Goal: Task Accomplishment & Management: Complete application form

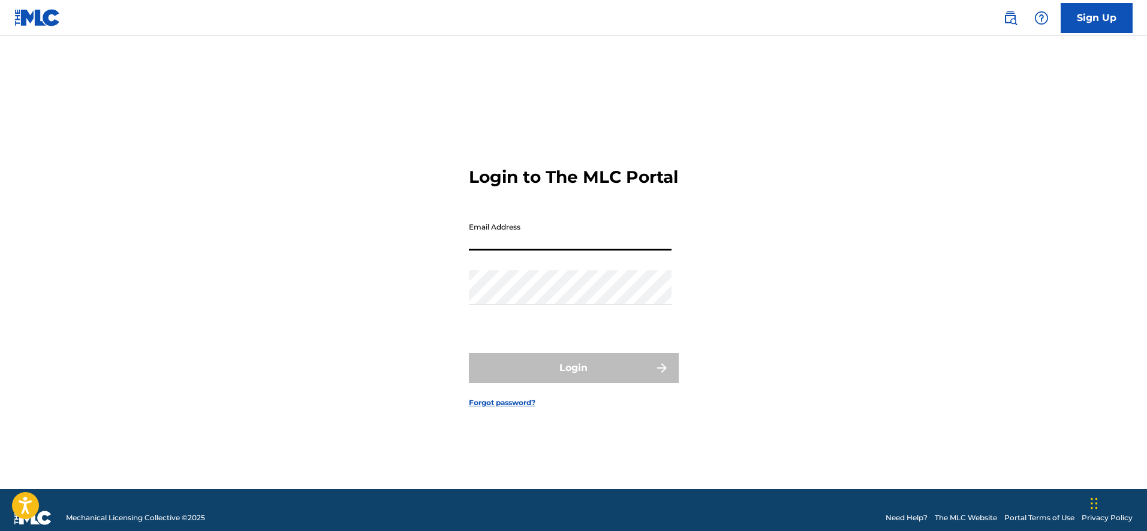
type input "[EMAIL_ADDRESS][DOMAIN_NAME]"
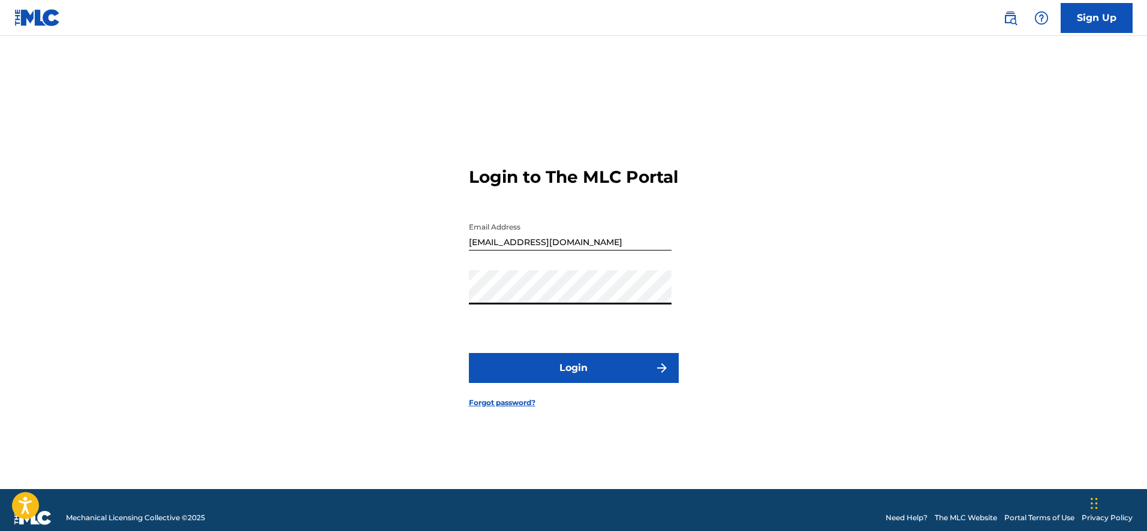
click at [469, 353] on button "Login" at bounding box center [574, 368] width 210 height 30
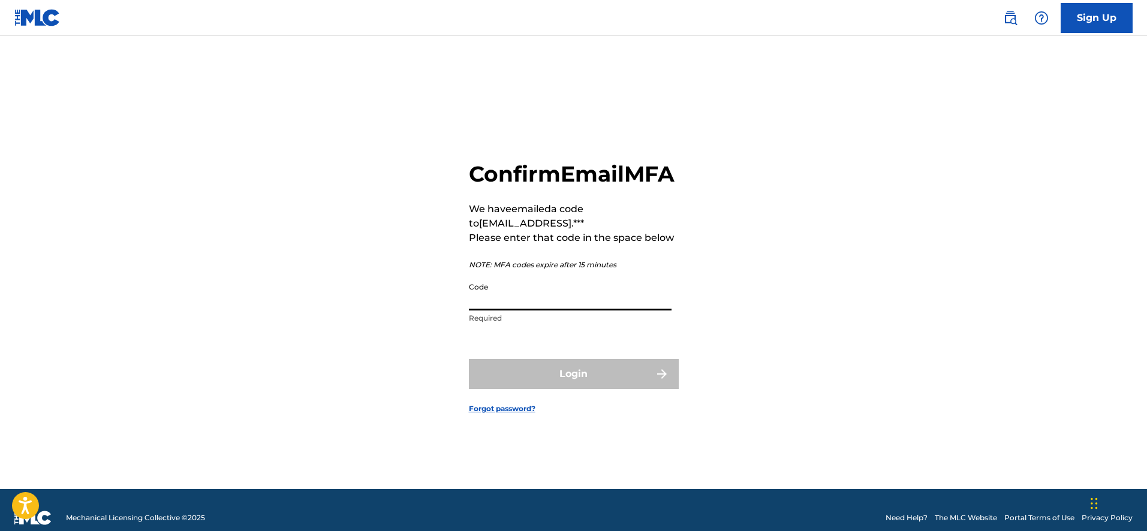
click at [578, 297] on input "Code" at bounding box center [570, 293] width 203 height 34
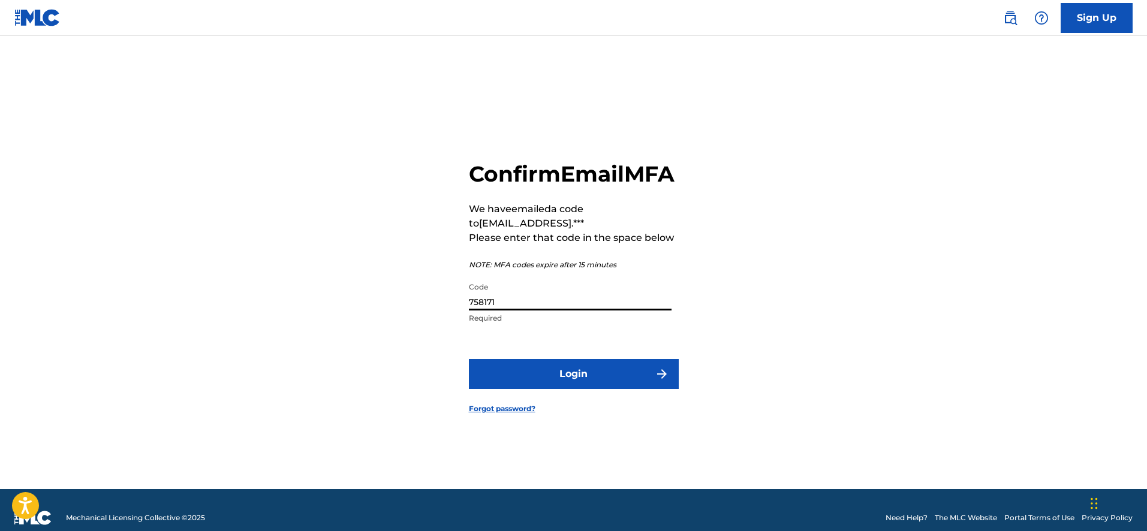
type input "758171"
click at [580, 372] on button "Login" at bounding box center [574, 374] width 210 height 30
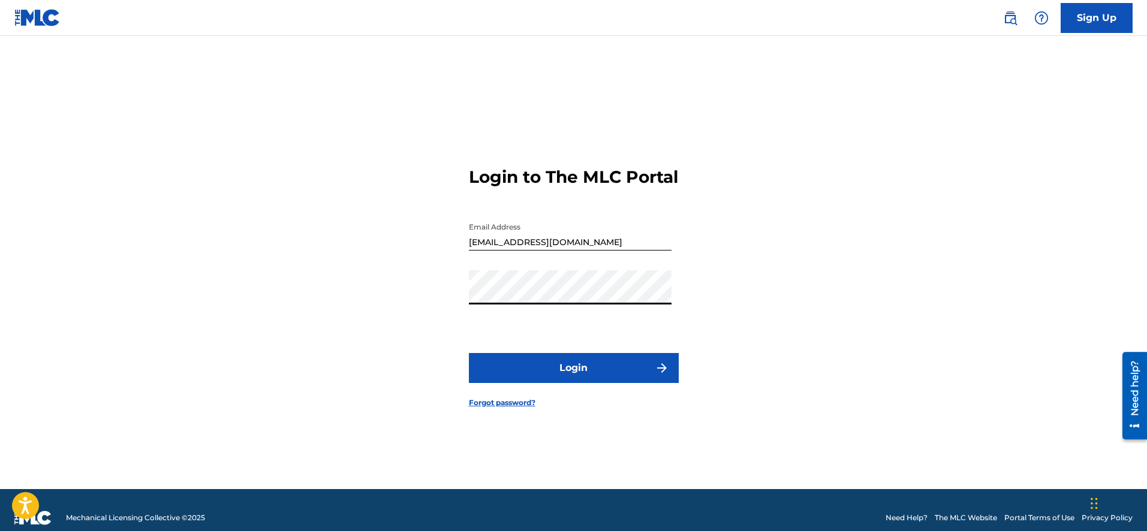
click at [469, 353] on button "Login" at bounding box center [574, 368] width 210 height 30
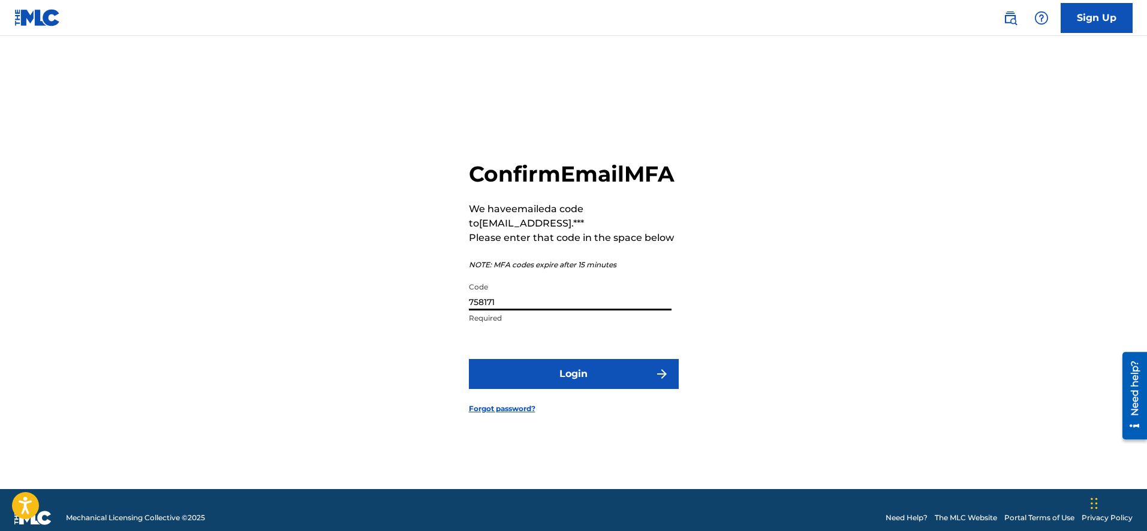
drag, startPoint x: 510, startPoint y: 315, endPoint x: 405, endPoint y: 305, distance: 105.3
click at [405, 305] on div "Confirm Email MFA We have emailed a code to [EMAIL_ADDRESS].*** Please enter th…" at bounding box center [573, 277] width 839 height 423
type input "779334"
click at [593, 372] on button "Login" at bounding box center [574, 374] width 210 height 30
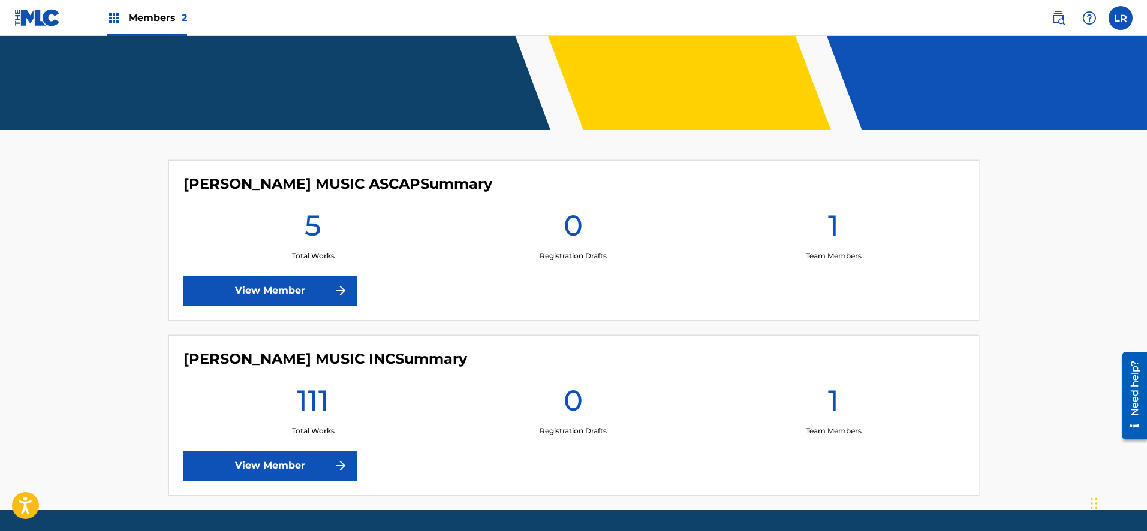
scroll to position [258, 0]
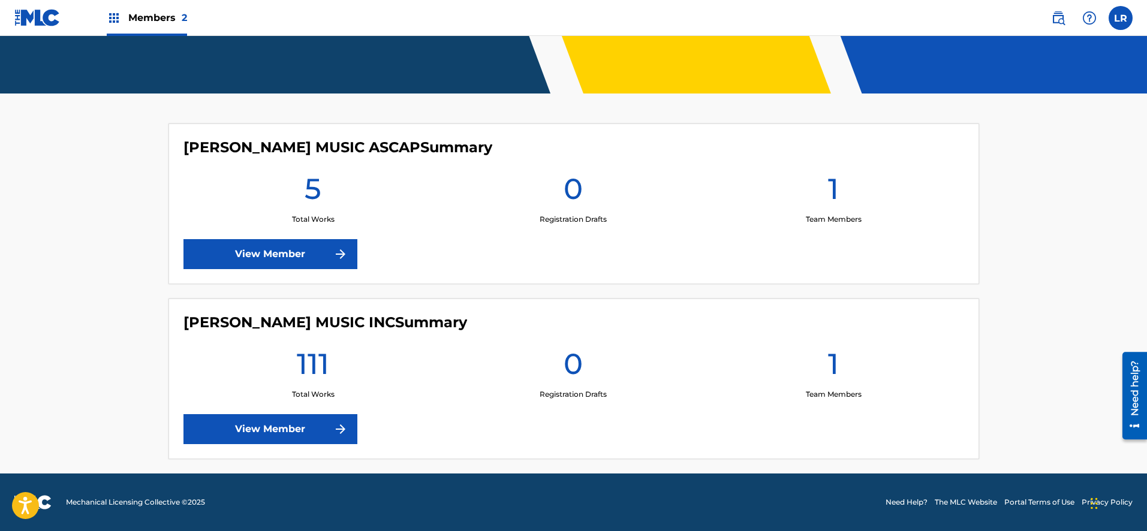
click at [296, 421] on link "View Member" at bounding box center [270, 429] width 174 height 30
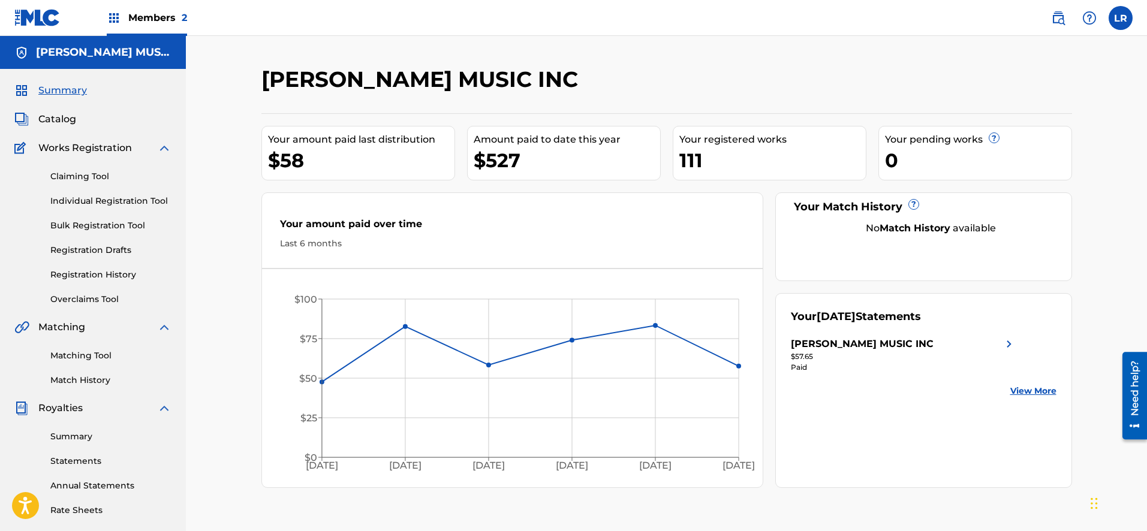
click at [64, 119] on span "Catalog" at bounding box center [57, 119] width 38 height 14
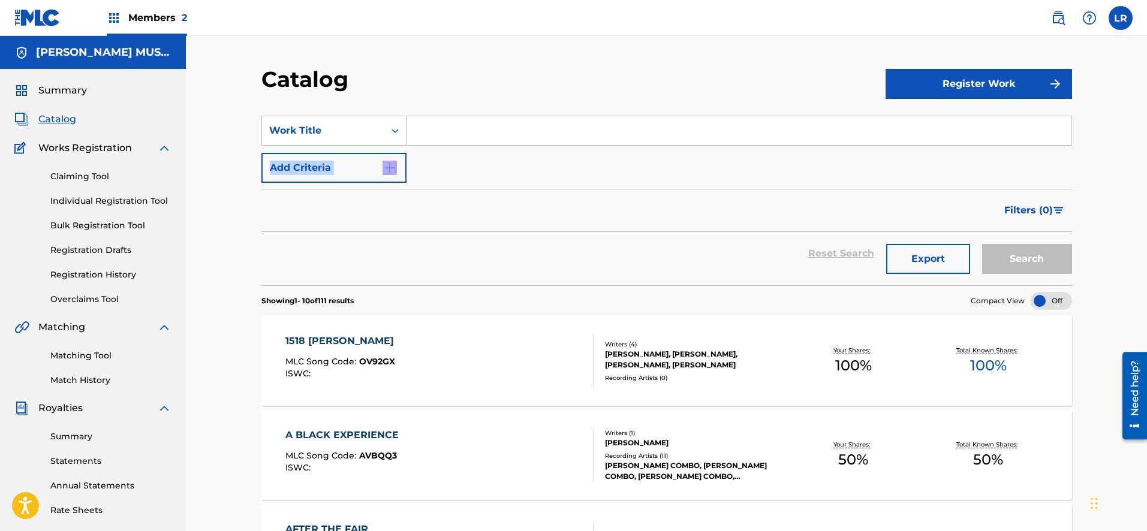
drag, startPoint x: 1146, startPoint y: 127, endPoint x: 1150, endPoint y: 186, distance: 59.5
click at [1146, 186] on html "Accessibility Screen-Reader Guide, Feedback, and Issue Reporting | New window C…" at bounding box center [573, 265] width 1147 height 531
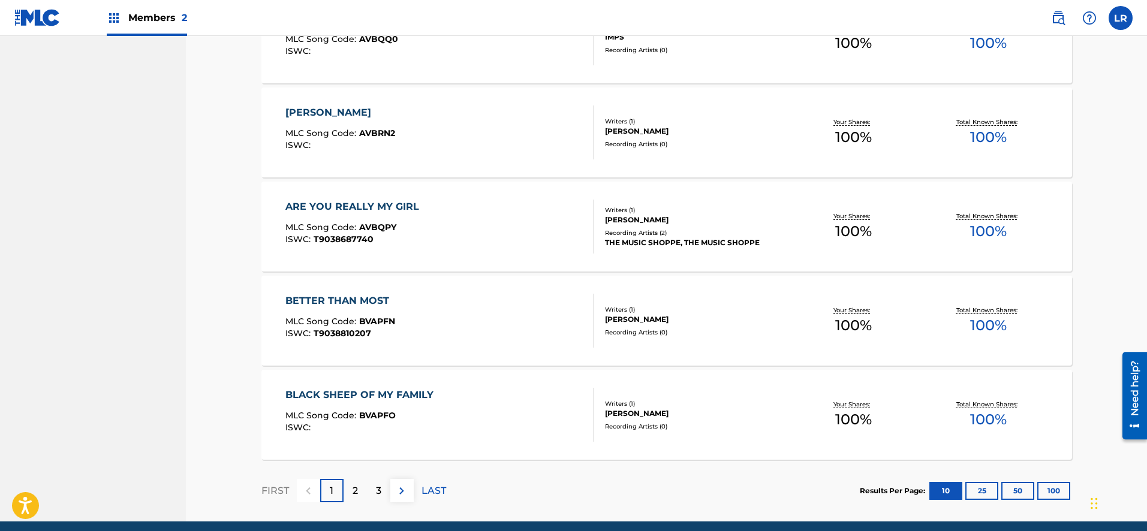
scroll to position [841, 0]
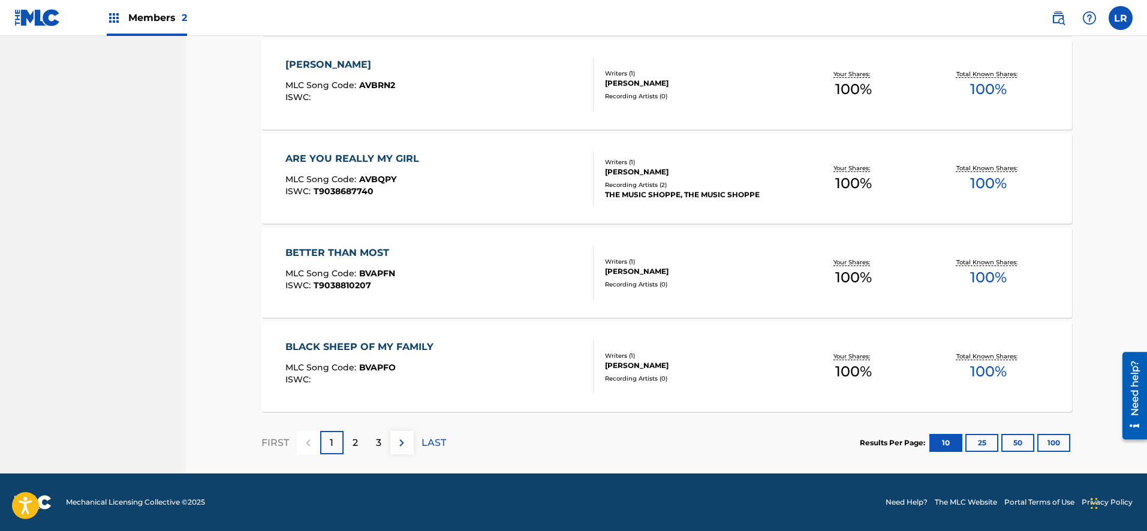
click at [377, 438] on p "3" at bounding box center [378, 443] width 5 height 14
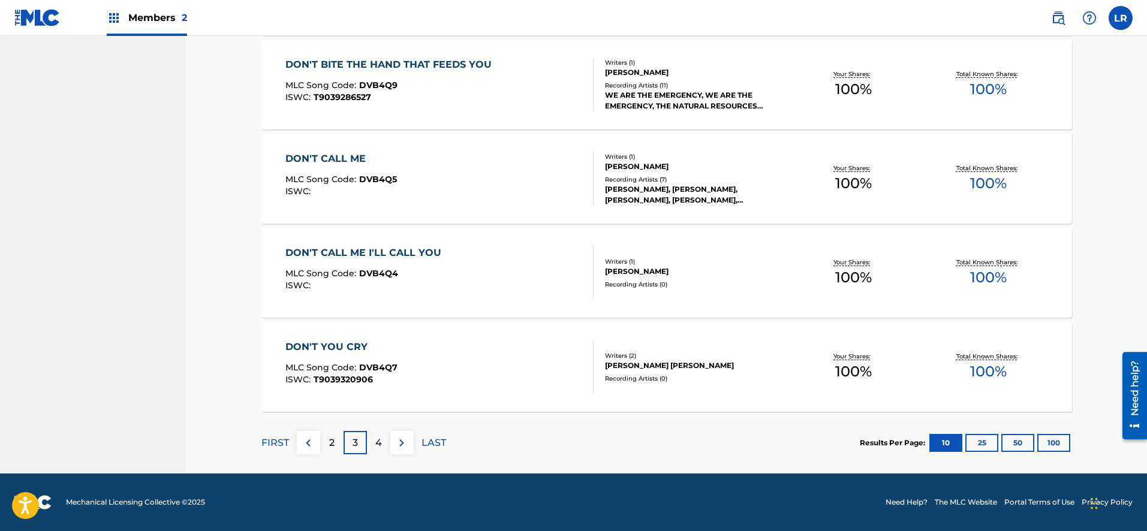
click at [382, 445] on div "4" at bounding box center [378, 442] width 23 height 23
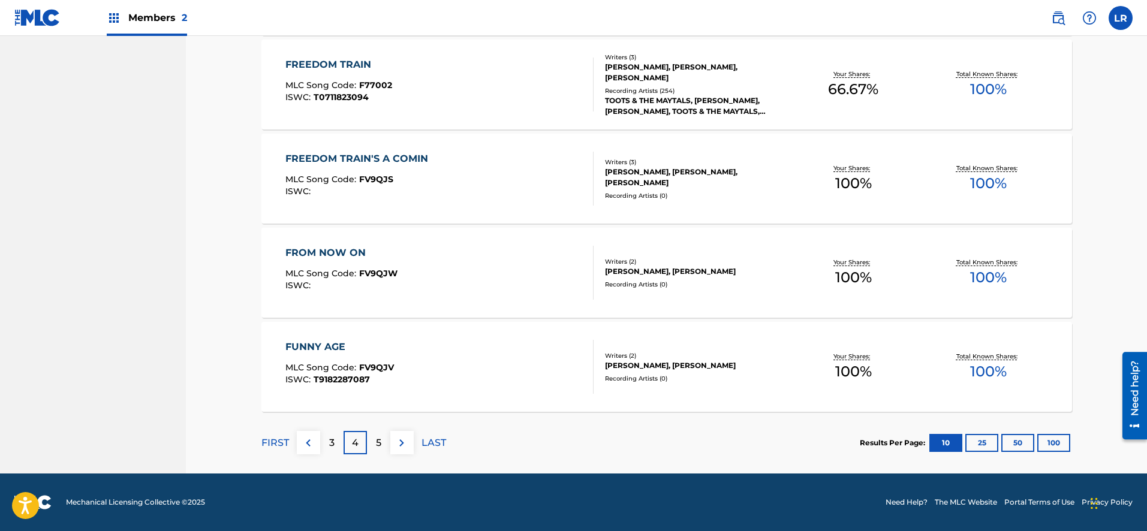
click at [376, 446] on p "5" at bounding box center [378, 443] width 5 height 14
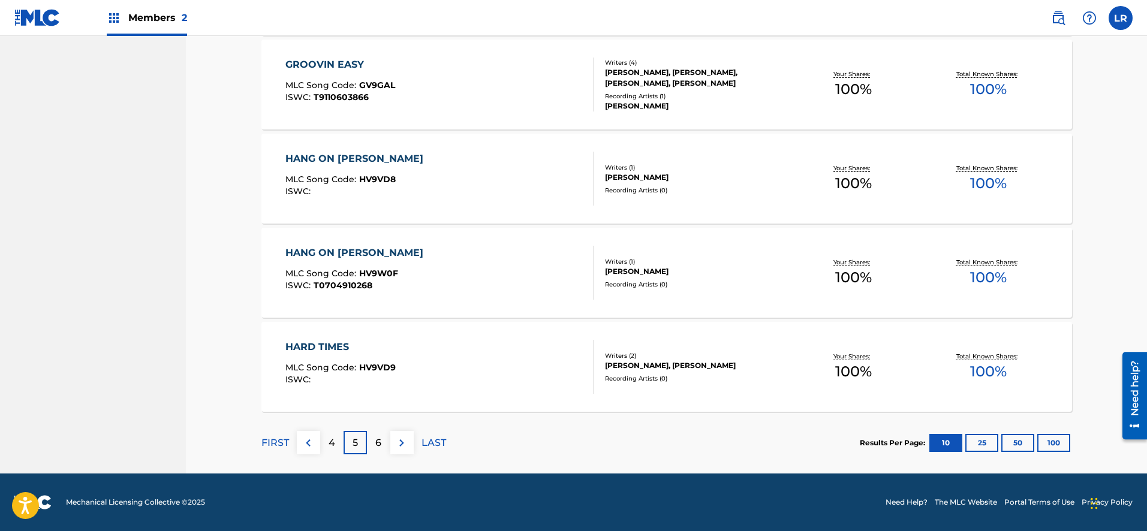
click at [370, 444] on div "6" at bounding box center [378, 442] width 23 height 23
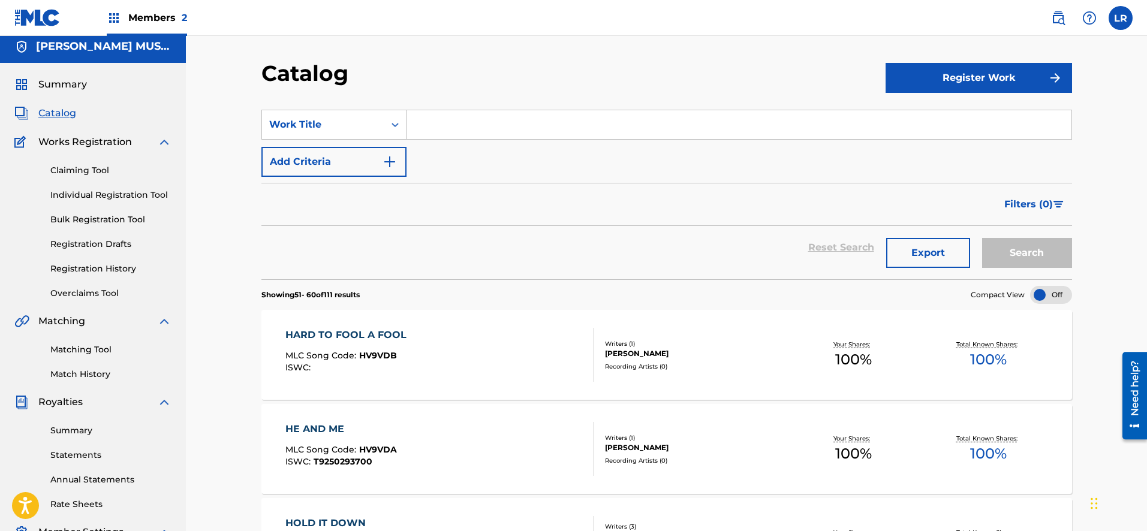
scroll to position [0, 0]
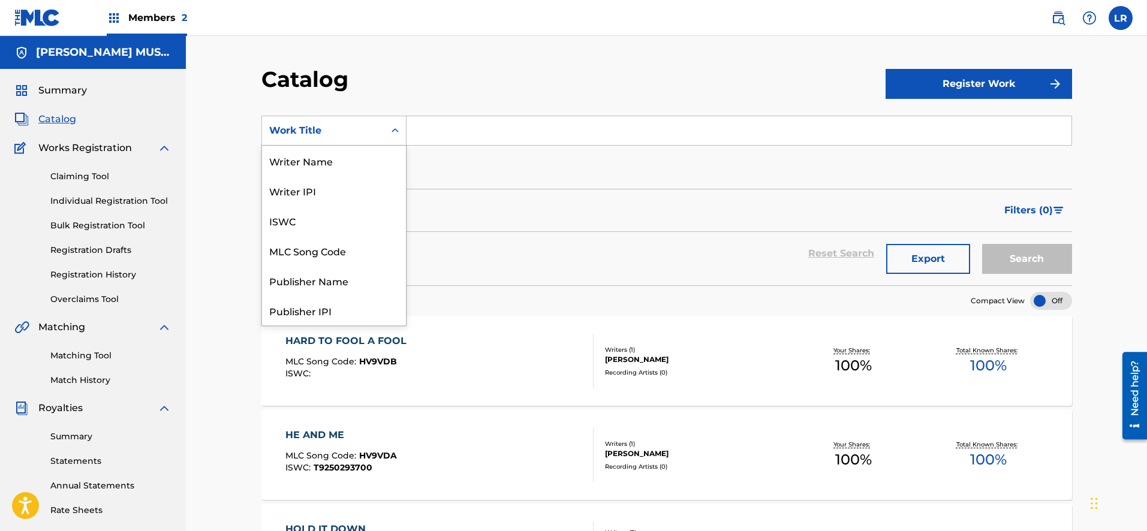
click at [339, 131] on div "Work Title" at bounding box center [323, 130] width 108 height 14
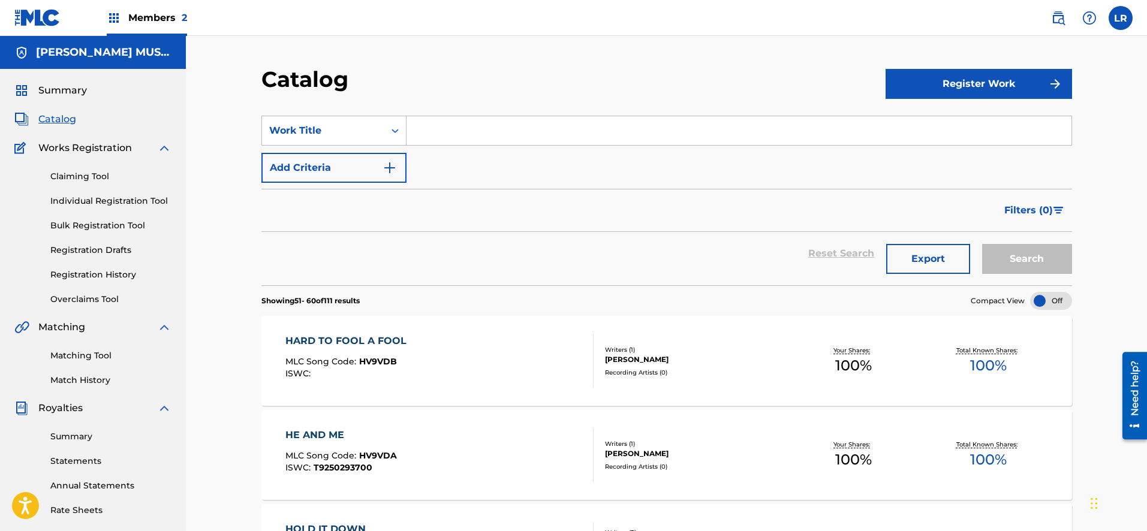
click at [394, 128] on icon "Search Form" at bounding box center [395, 131] width 12 height 12
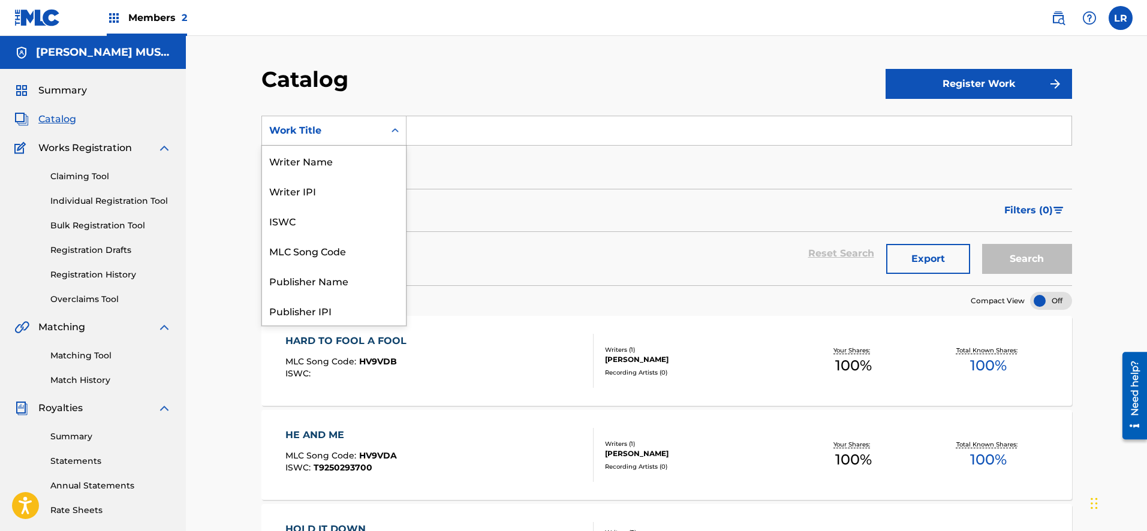
click at [394, 128] on icon "Search Form" at bounding box center [395, 131] width 12 height 12
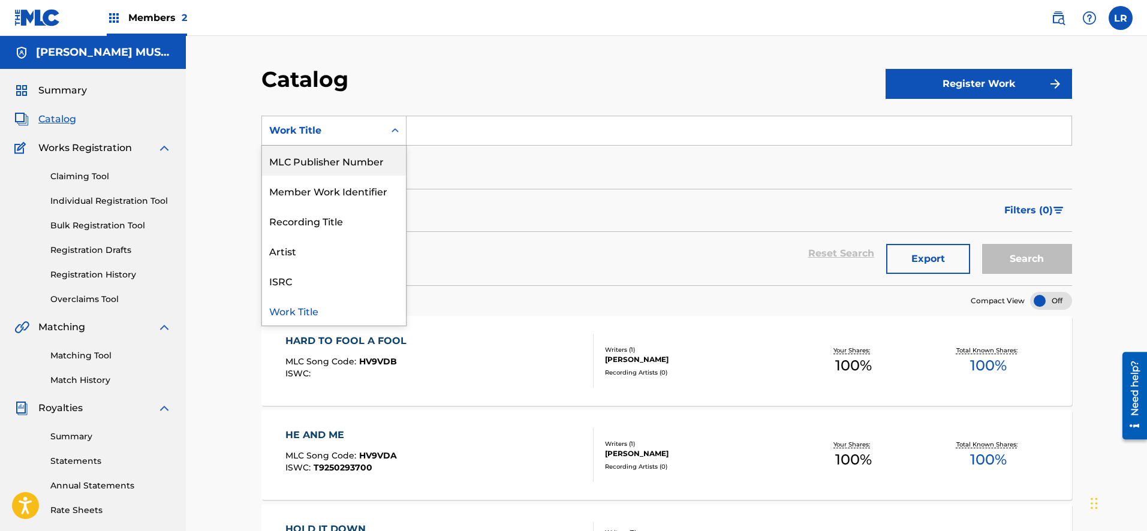
click at [336, 156] on div "MLC Publisher Number" at bounding box center [334, 161] width 144 height 30
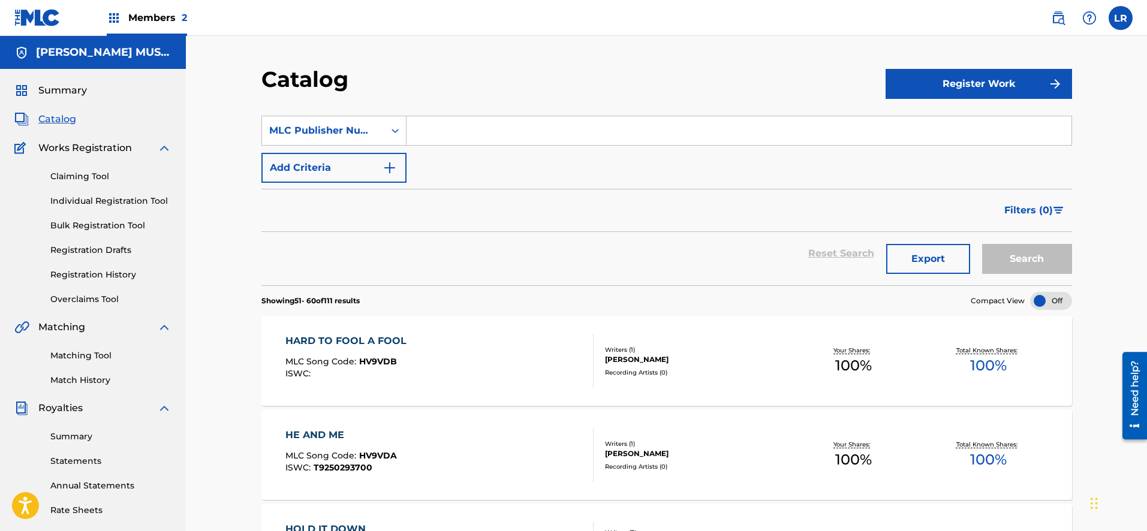
click at [967, 76] on button "Register Work" at bounding box center [978, 84] width 186 height 30
click at [936, 118] on link "Individual" at bounding box center [978, 123] width 186 height 29
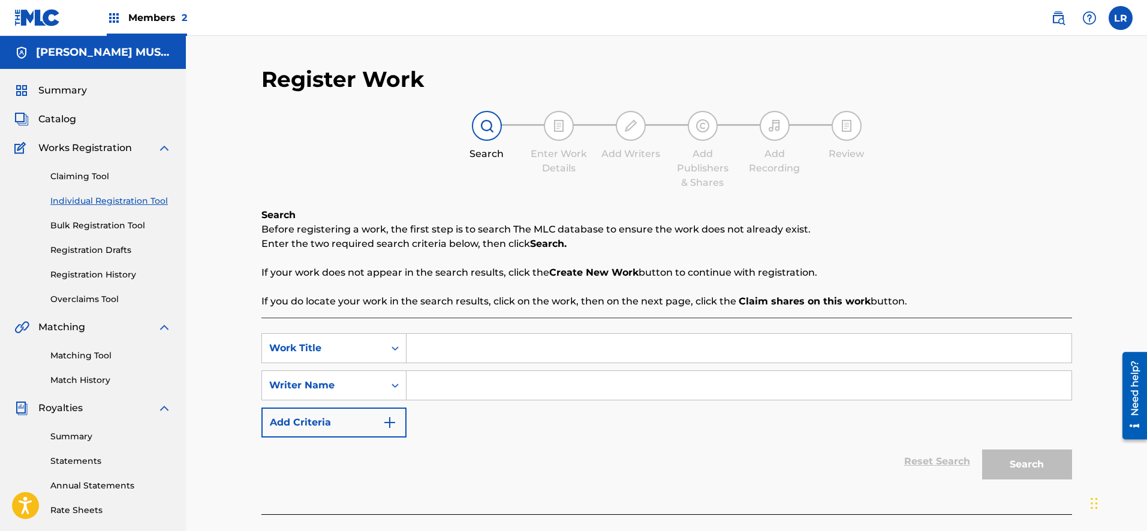
click at [1146, 126] on div "Register Work Search Enter Work Details Add Writers Add Publishers & Shares Add…" at bounding box center [666, 361] width 961 height 650
